Goal: Transaction & Acquisition: Purchase product/service

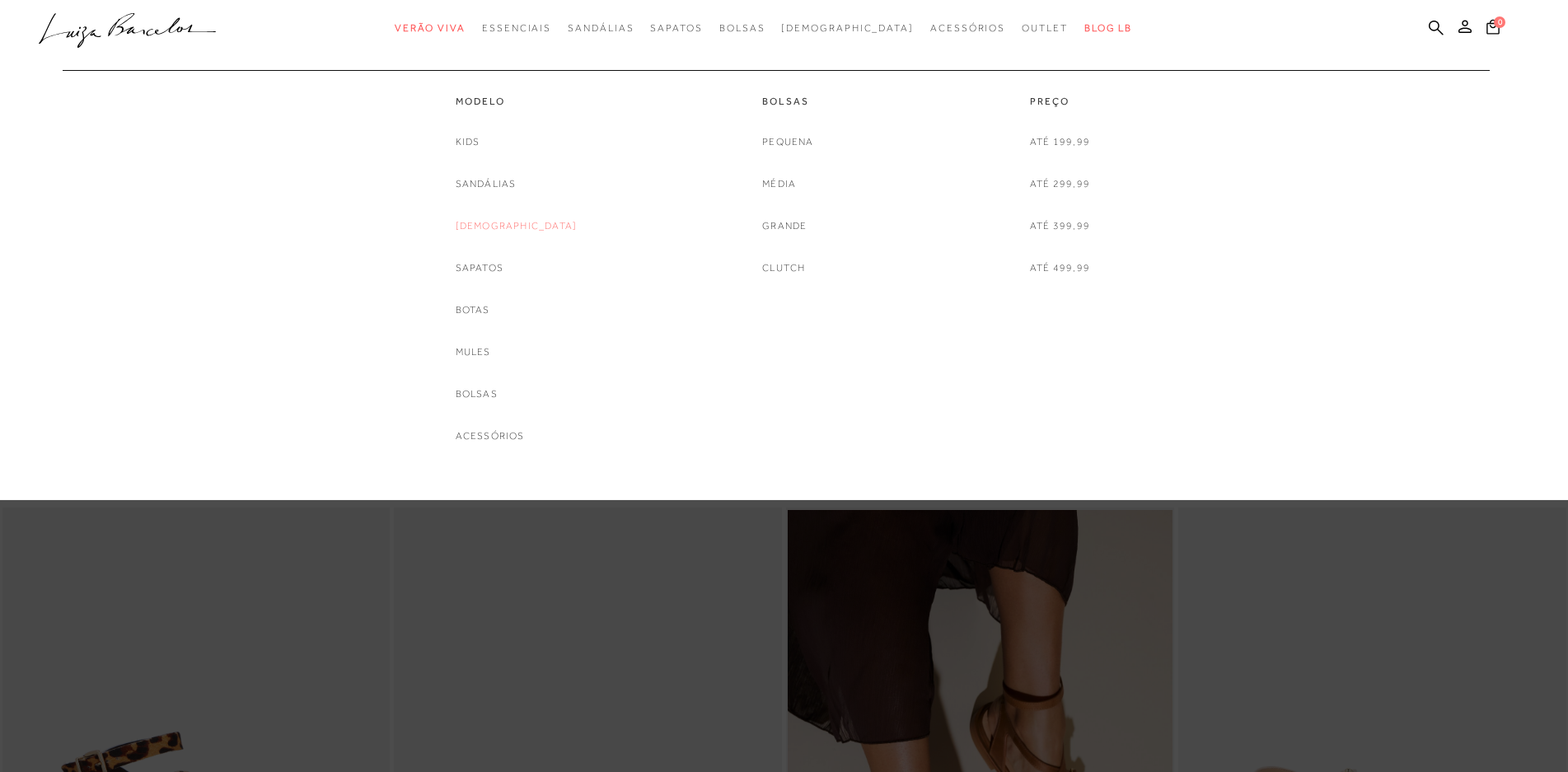
click at [500, 224] on link "[DEMOGRAPHIC_DATA]" at bounding box center [517, 226] width 122 height 17
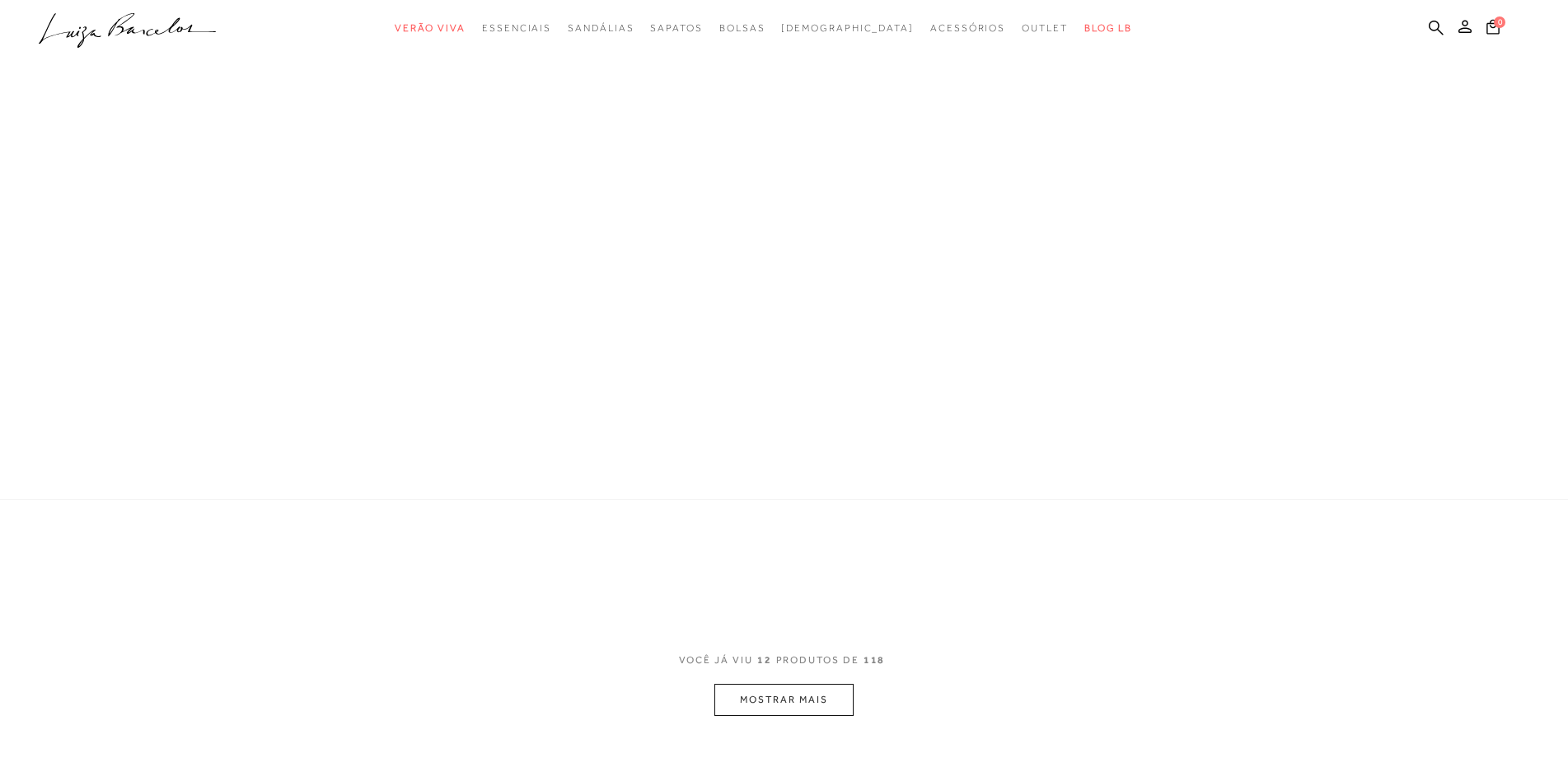
scroll to position [4, 0]
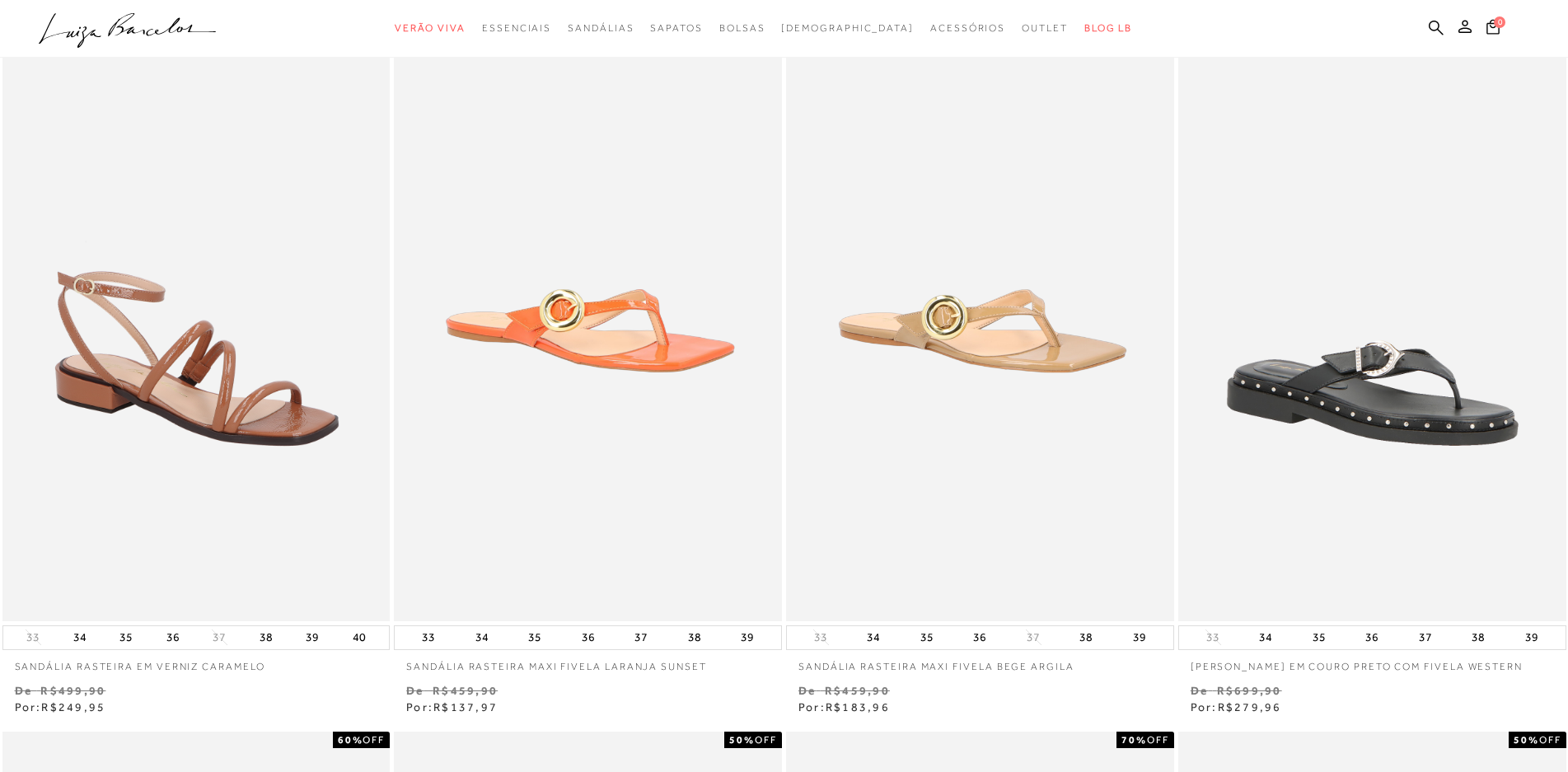
type input "[EMAIL_ADDRESS][DOMAIN_NAME]"
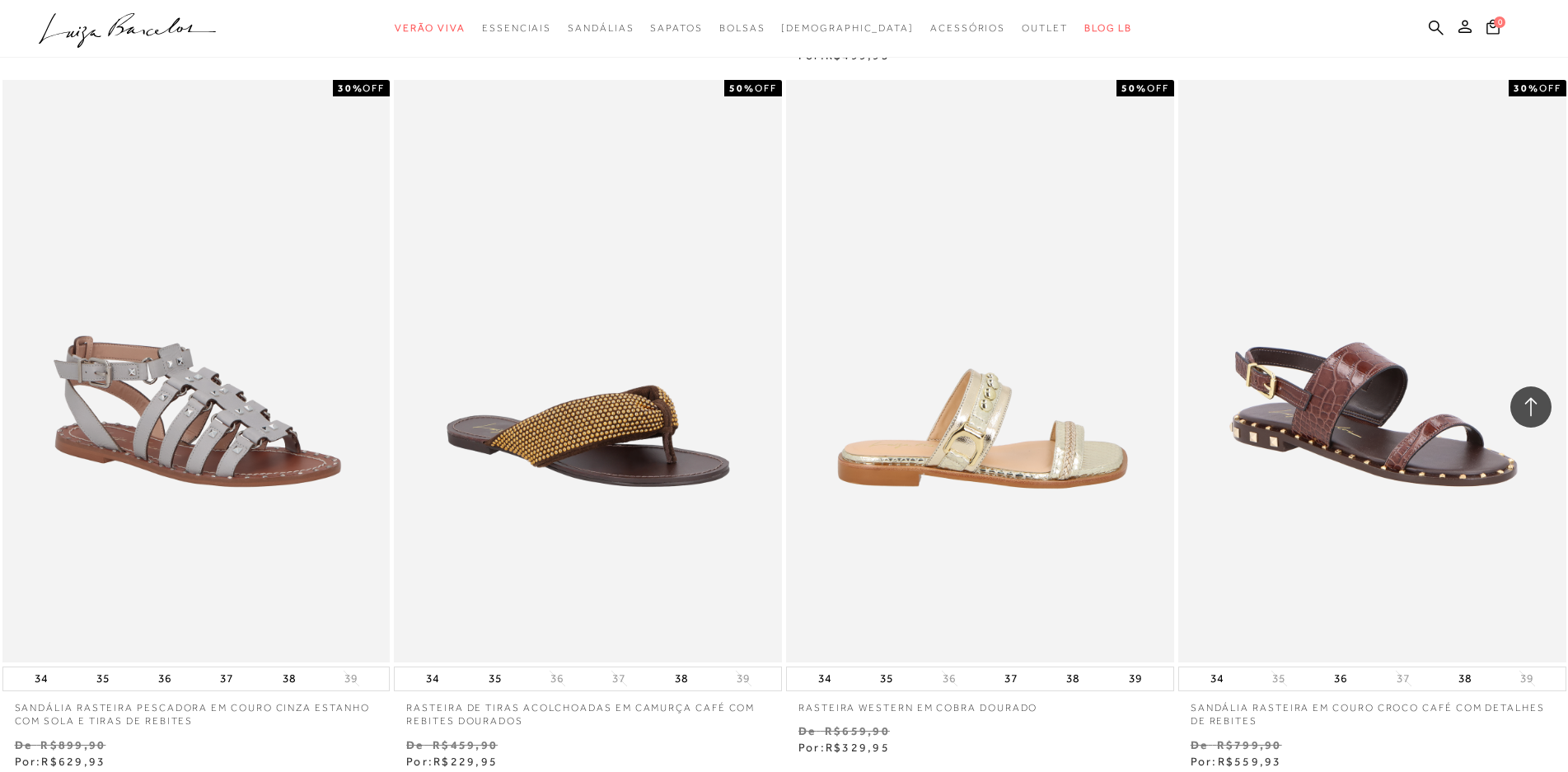
scroll to position [3836, 0]
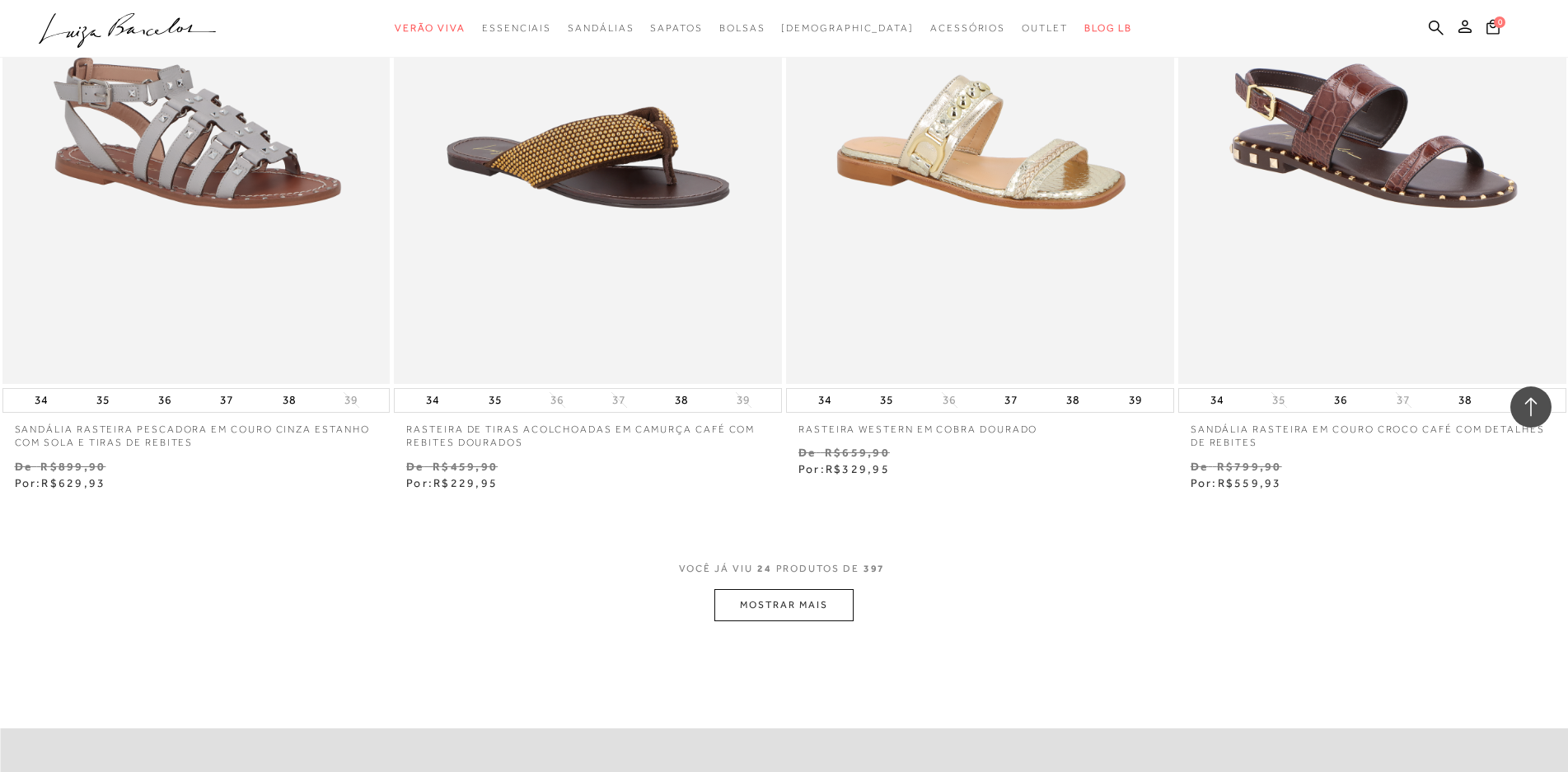
click at [802, 595] on button "MOSTRAR MAIS" at bounding box center [784, 604] width 138 height 32
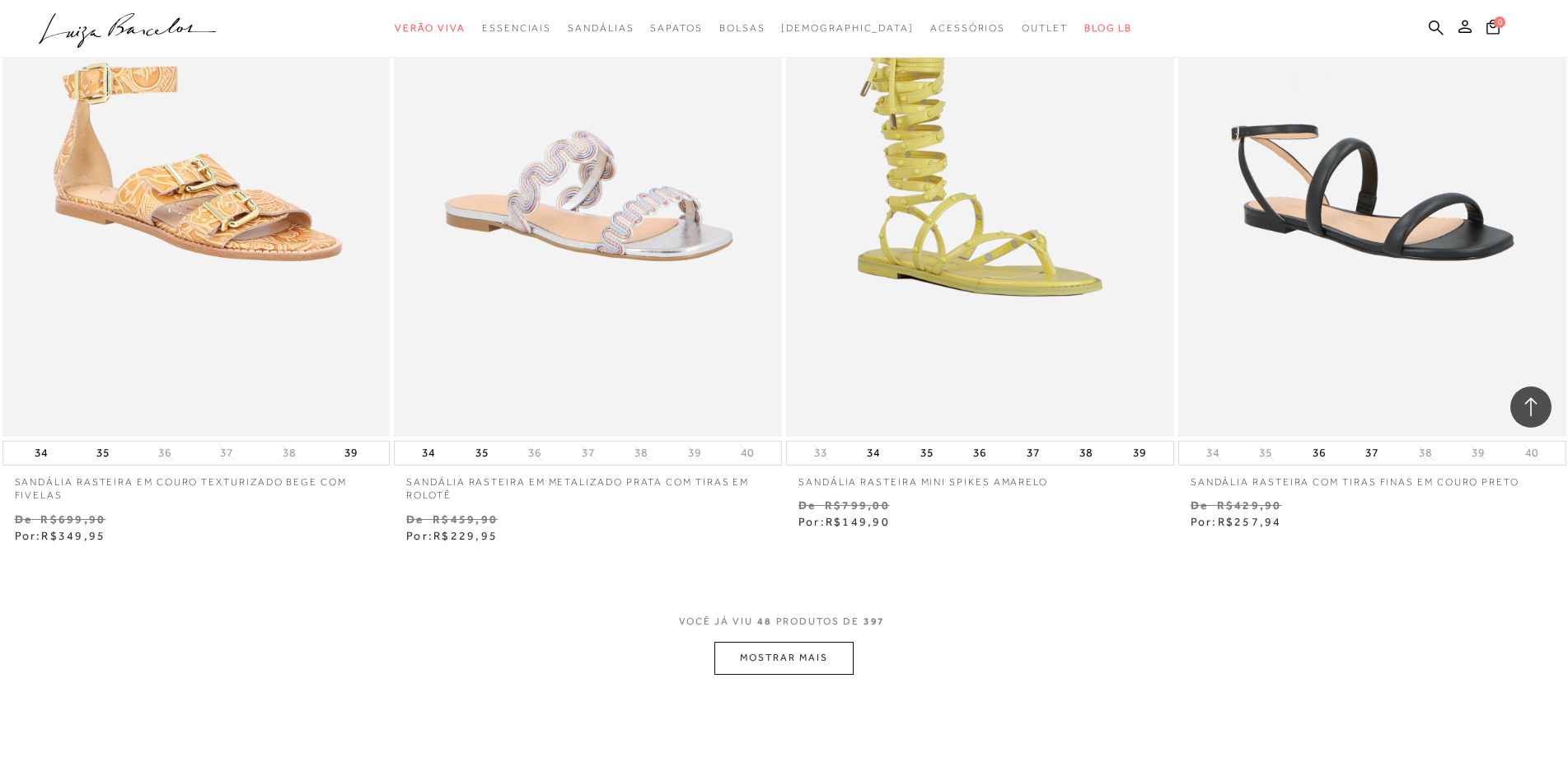
scroll to position [8036, 0]
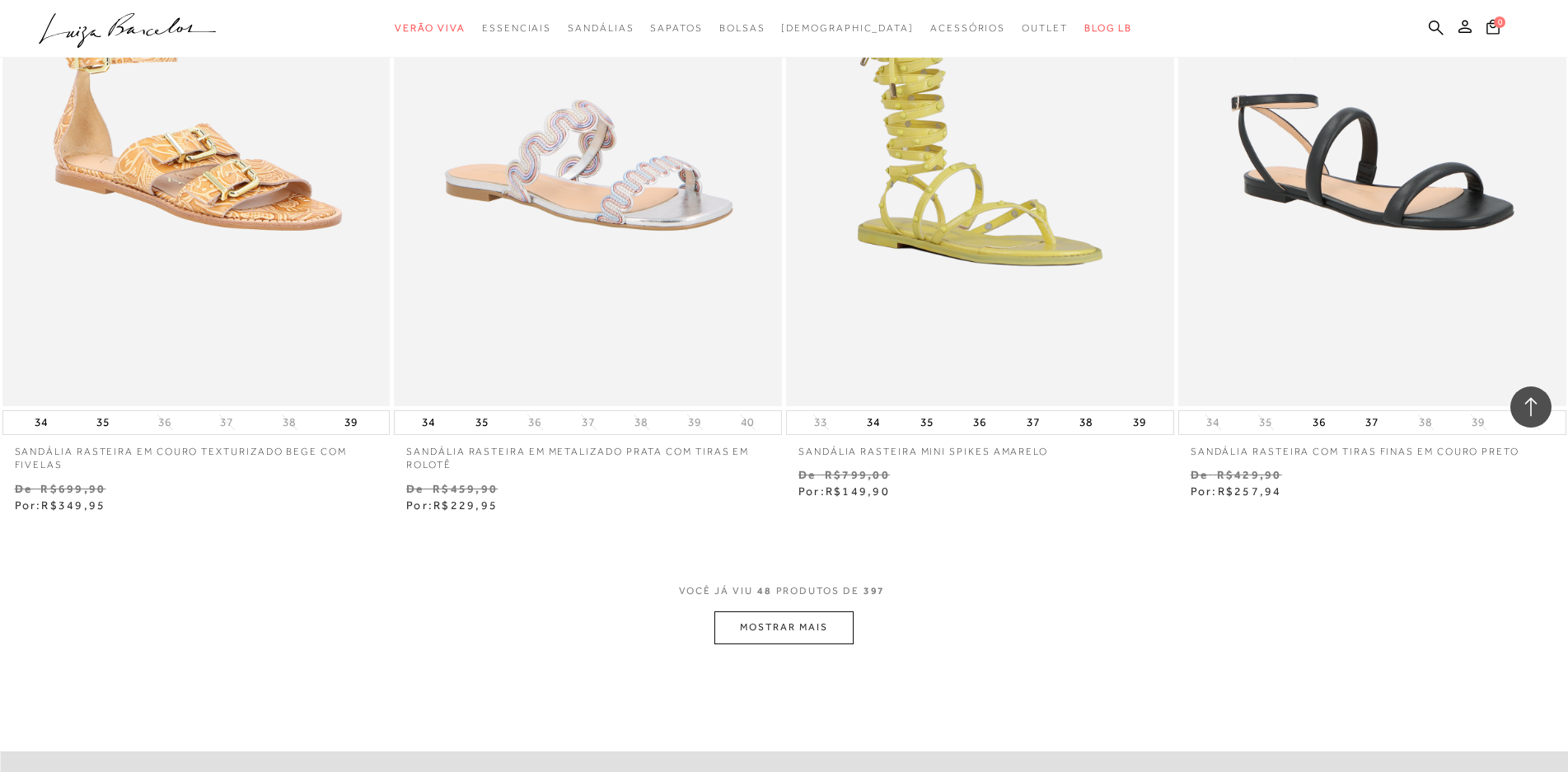
click at [812, 628] on button "MOSTRAR MAIS" at bounding box center [784, 627] width 138 height 32
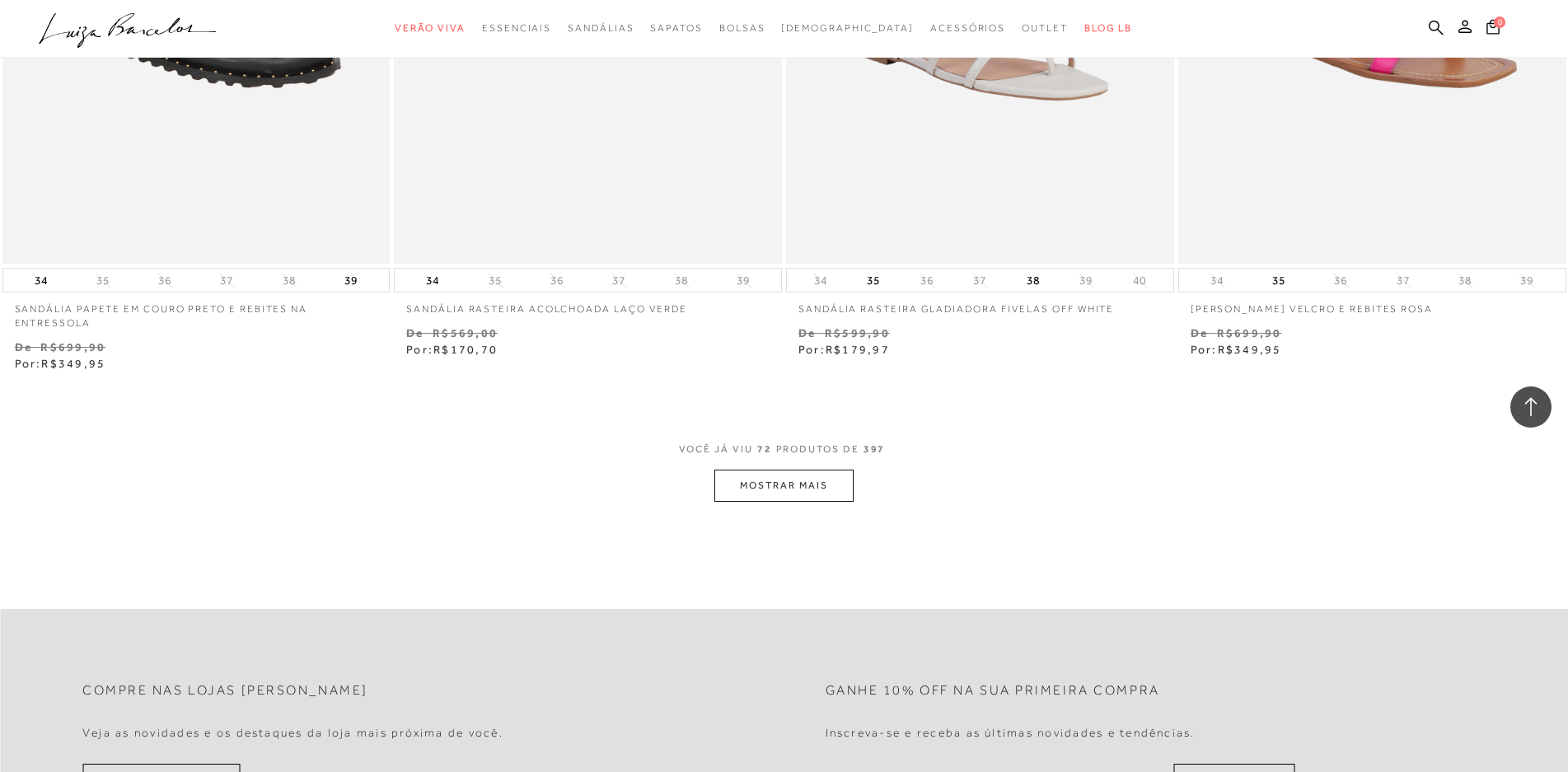
scroll to position [12484, 0]
